Goal: Task Accomplishment & Management: Manage account settings

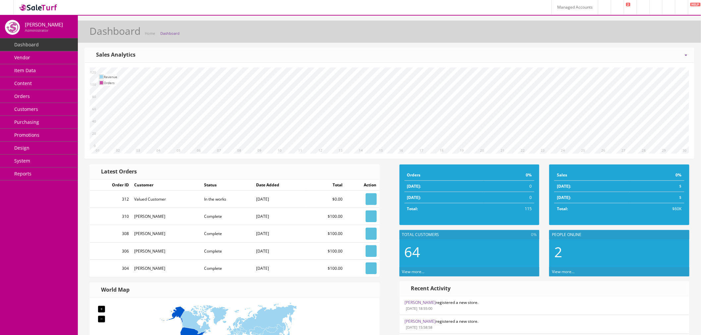
click at [39, 159] on link "System" at bounding box center [39, 161] width 78 height 13
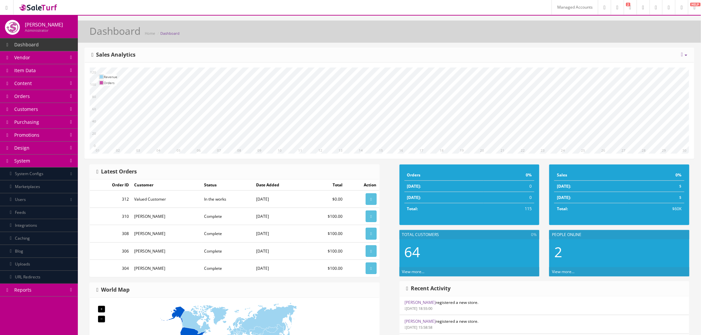
click at [44, 201] on link "Users" at bounding box center [39, 199] width 78 height 13
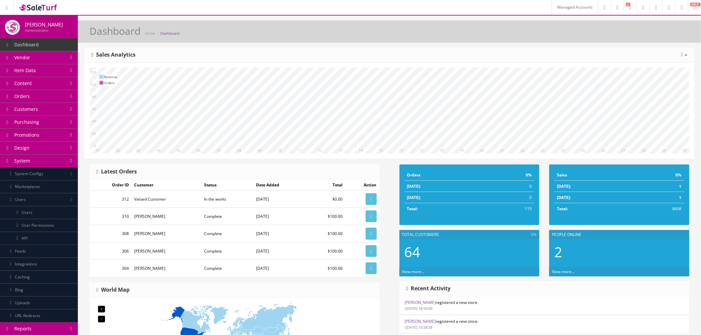
click at [50, 214] on link "Users" at bounding box center [39, 212] width 78 height 13
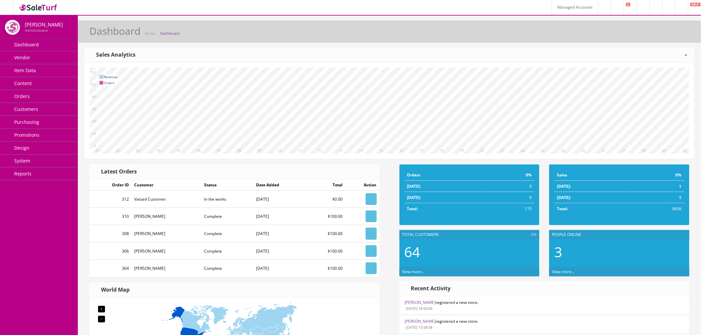
click at [551, 8] on link "Managed Accounts" at bounding box center [574, 7] width 46 height 15
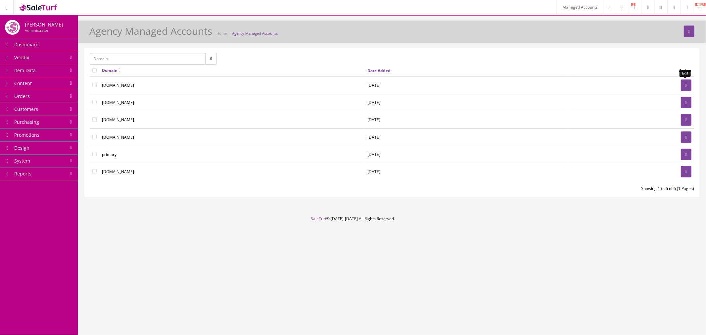
click at [687, 83] on icon at bounding box center [686, 85] width 1 height 4
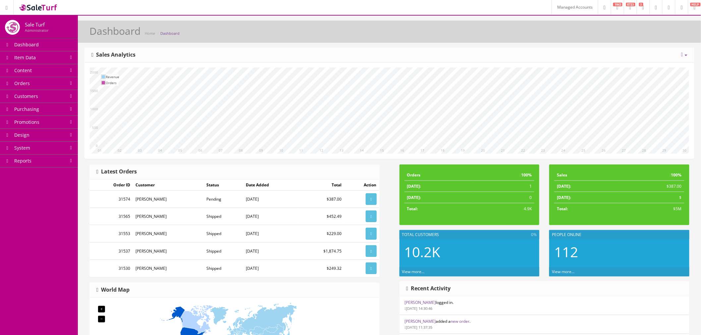
click at [54, 148] on link "System" at bounding box center [39, 148] width 78 height 13
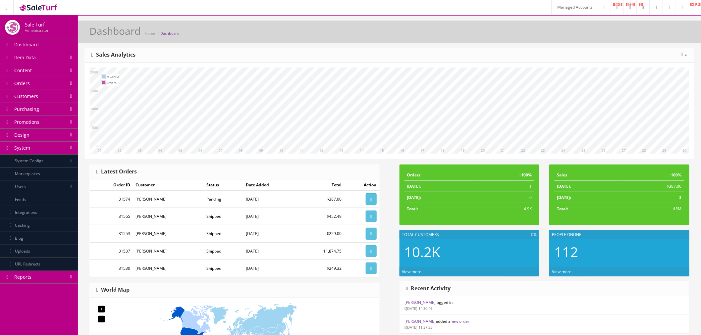
click at [50, 187] on link "Users" at bounding box center [39, 186] width 78 height 13
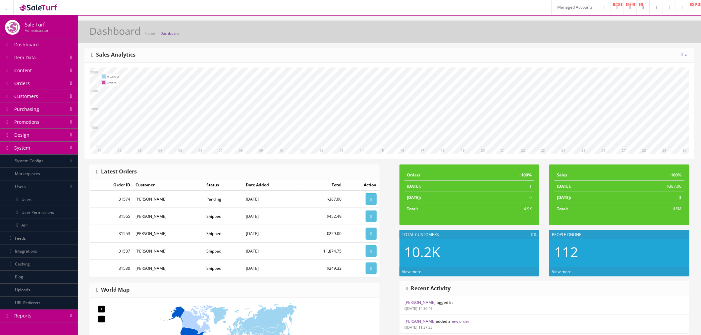
click at [58, 198] on link "Users" at bounding box center [39, 199] width 78 height 13
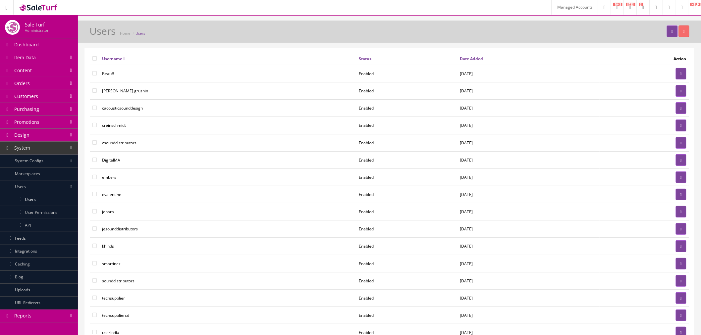
click at [681, 7] on icon at bounding box center [682, 8] width 2 height 4
click at [683, 88] on link at bounding box center [681, 91] width 11 height 12
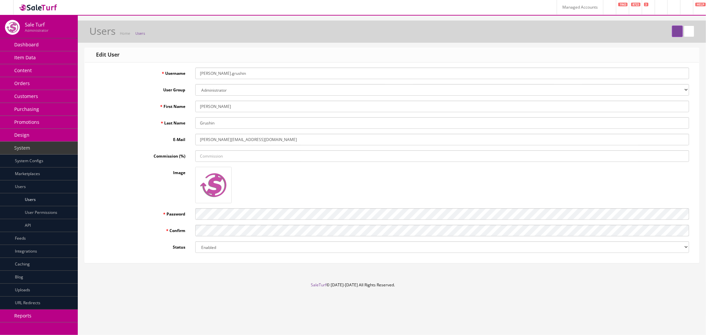
click at [260, 138] on input "[PERSON_NAME][EMAIL_ADDRESS][DOMAIN_NAME]" at bounding box center [442, 140] width 494 height 12
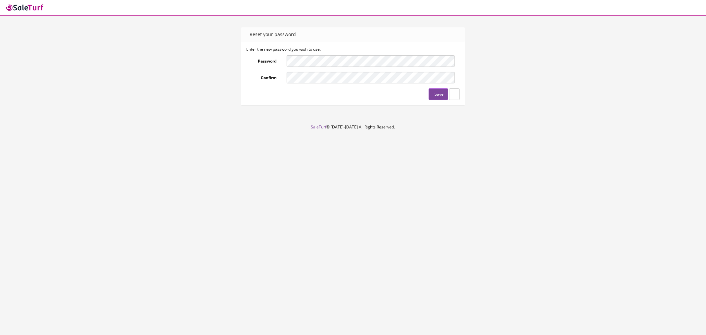
click at [44, 77] on div "Reset your password Enter the new password you wish to use. Password Confirm Sa…" at bounding box center [353, 68] width 703 height 83
click at [434, 95] on button "Save" at bounding box center [439, 94] width 20 height 12
click at [307, 84] on form "Enter the new password you wish to use. Password Confirm Save" at bounding box center [353, 73] width 214 height 54
click at [307, 96] on div "Save" at bounding box center [353, 94] width 214 height 12
click at [434, 95] on icon "submit" at bounding box center [434, 94] width 1 height 4
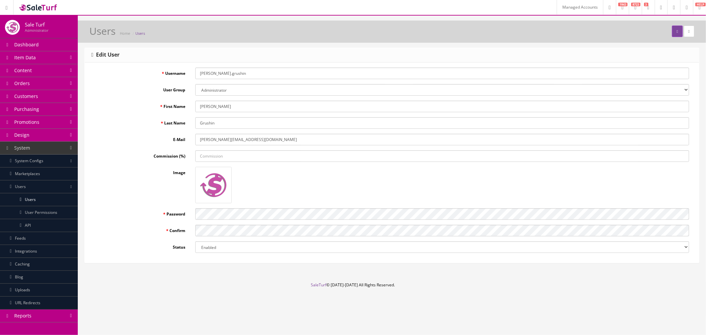
click at [683, 12] on link at bounding box center [687, 7] width 13 height 15
click at [658, 41] on link "Logout" at bounding box center [660, 44] width 66 height 8
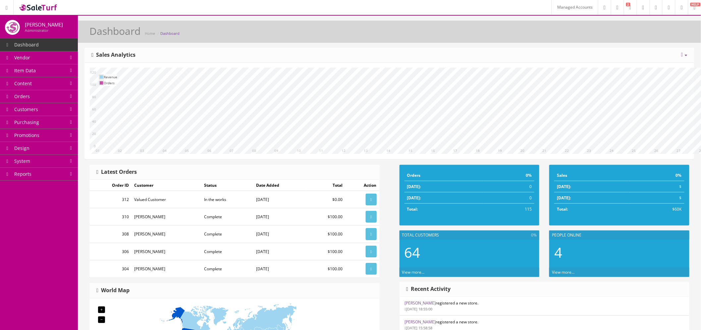
click at [681, 8] on icon at bounding box center [682, 8] width 2 height 4
click at [634, 43] on span "Logout" at bounding box center [634, 44] width 13 height 6
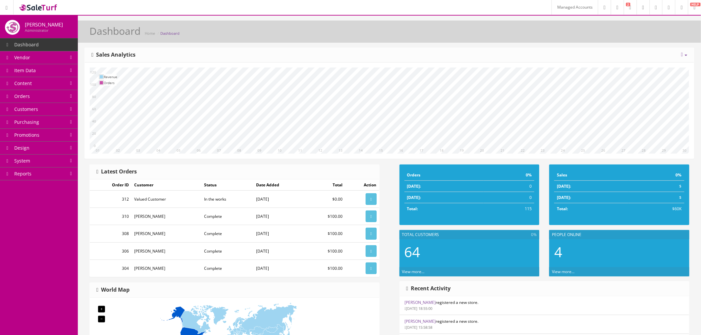
click at [682, 10] on link at bounding box center [681, 7] width 13 height 15
click at [634, 45] on span "Logout" at bounding box center [634, 44] width 13 height 6
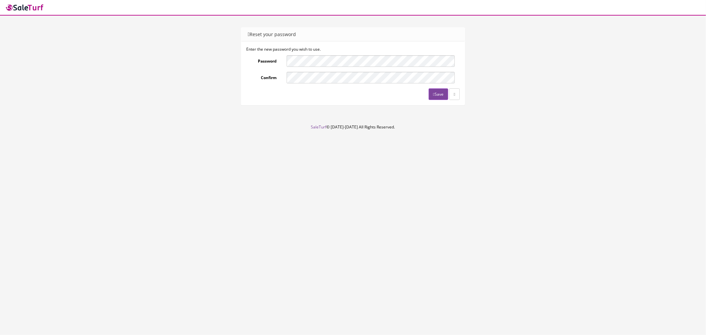
click at [305, 85] on form "Enter the new password you wish to use. Password Confirm Save" at bounding box center [353, 73] width 214 height 54
click at [299, 93] on div "Save" at bounding box center [353, 94] width 214 height 12
click at [434, 94] on button "Save" at bounding box center [439, 94] width 20 height 12
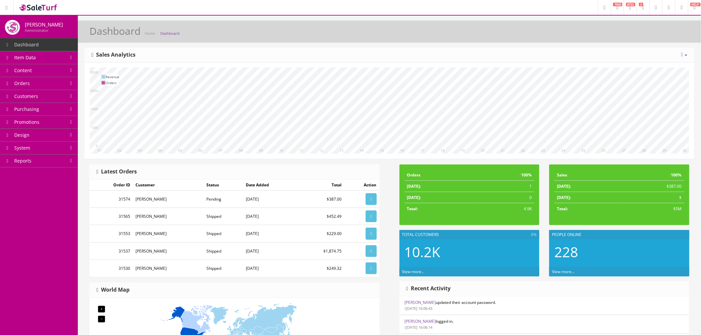
click at [676, 8] on link at bounding box center [681, 7] width 13 height 15
click at [646, 45] on link "Logout" at bounding box center [654, 44] width 66 height 8
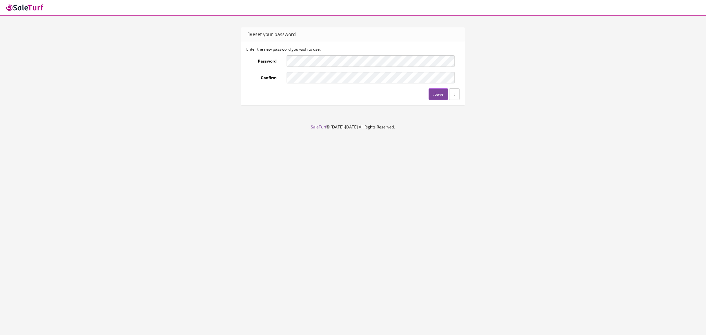
click at [438, 94] on button "Save" at bounding box center [439, 94] width 20 height 12
click at [434, 93] on button "Save" at bounding box center [439, 94] width 20 height 12
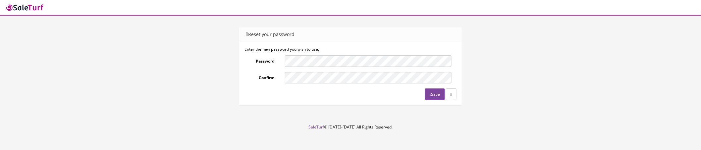
click at [429, 94] on button "Save" at bounding box center [435, 94] width 20 height 12
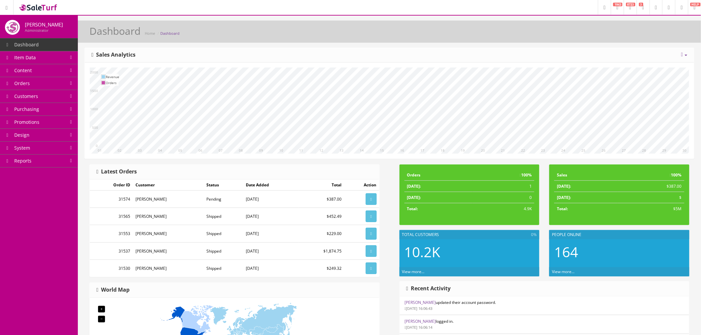
click at [668, 9] on icon at bounding box center [669, 8] width 2 height 4
click at [675, 11] on link at bounding box center [681, 7] width 13 height 15
click at [637, 43] on span "Logout" at bounding box center [634, 44] width 13 height 6
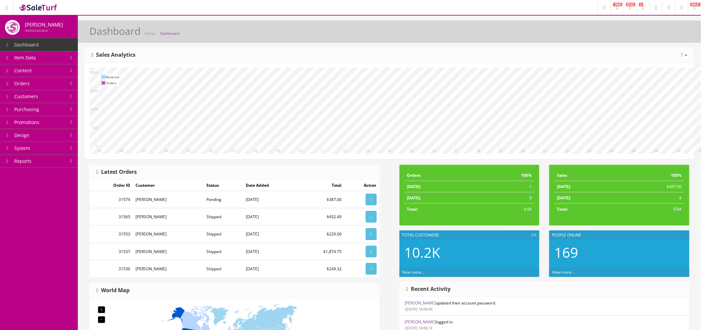
click at [679, 12] on link at bounding box center [681, 7] width 13 height 15
click at [653, 41] on link "Logout" at bounding box center [654, 44] width 66 height 8
